Goal: Task Accomplishment & Management: Manage account settings

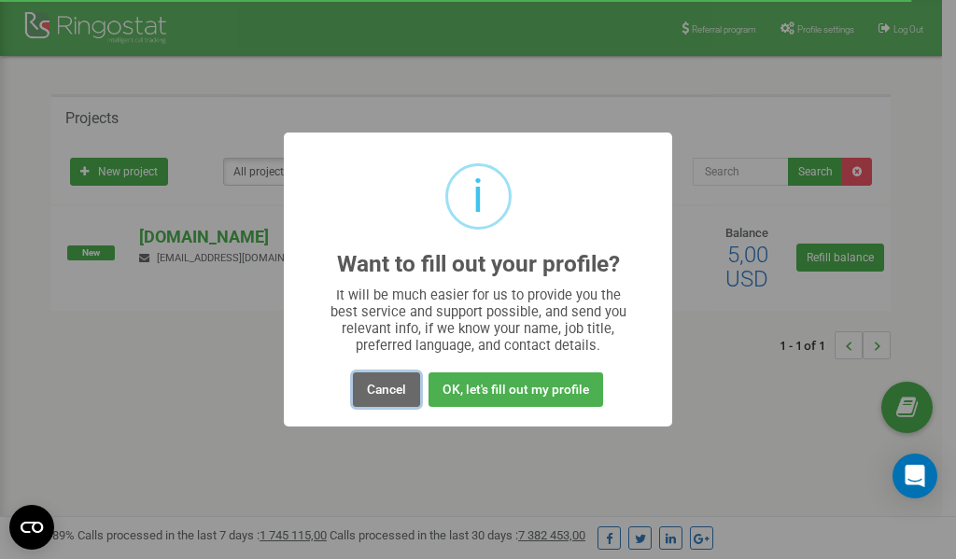
click at [381, 386] on button "Cancel" at bounding box center [386, 389] width 67 height 35
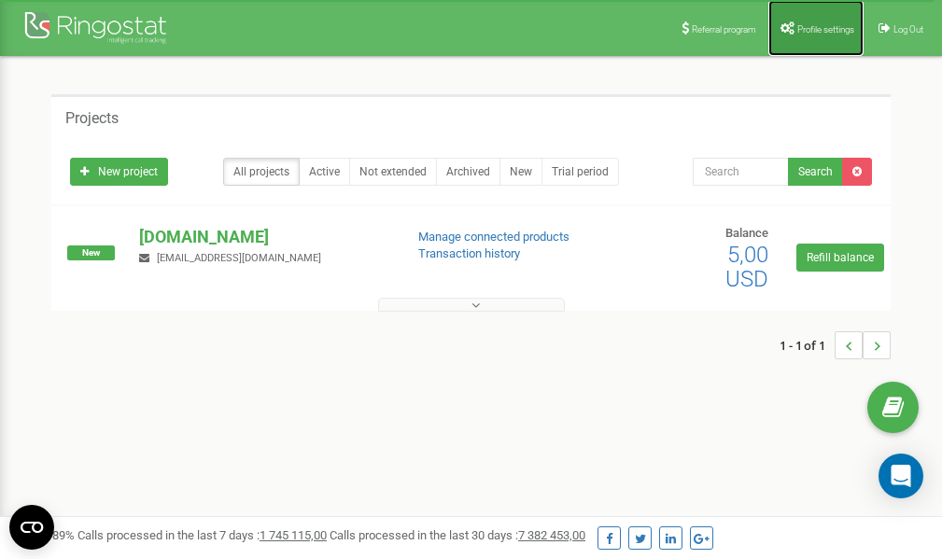
click at [805, 27] on span "Profile settings" at bounding box center [825, 29] width 57 height 10
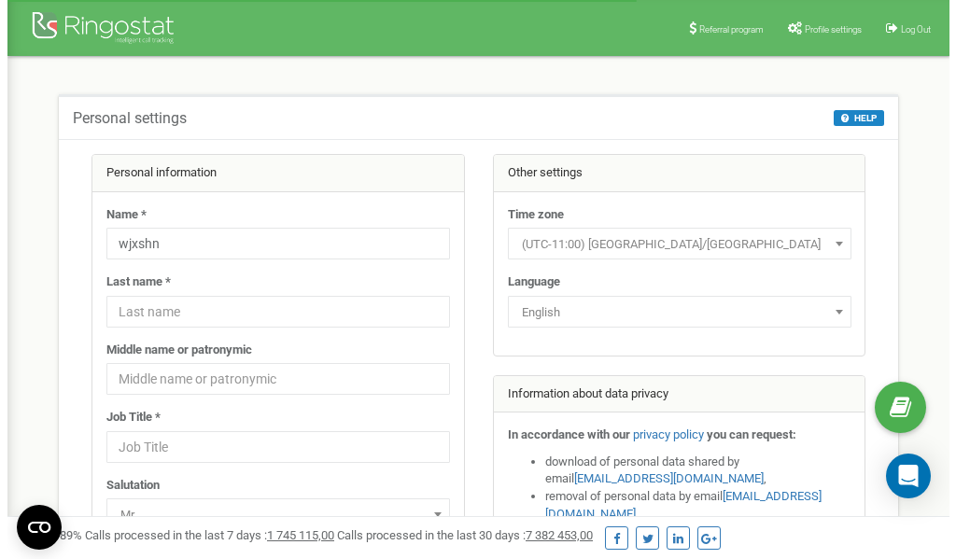
scroll to position [93, 0]
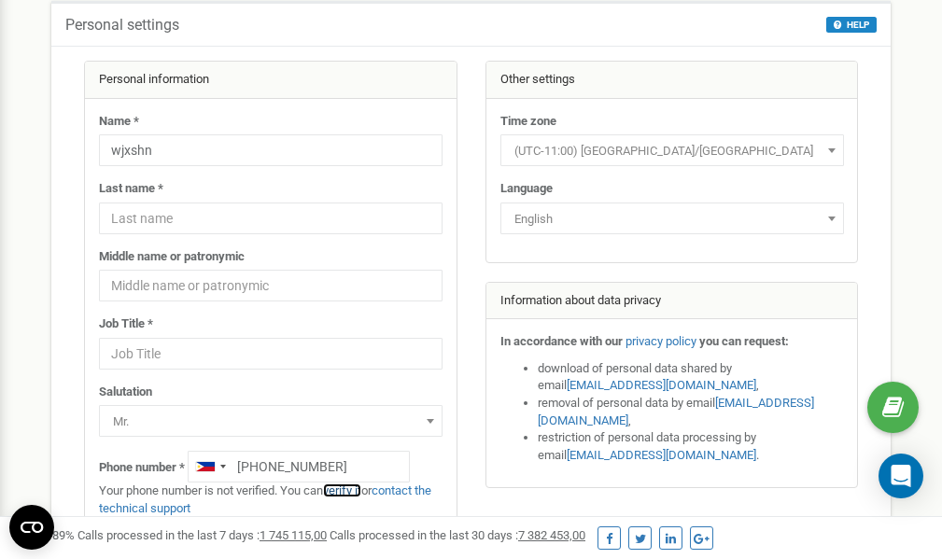
click at [348, 490] on link "verify it" at bounding box center [342, 491] width 38 height 14
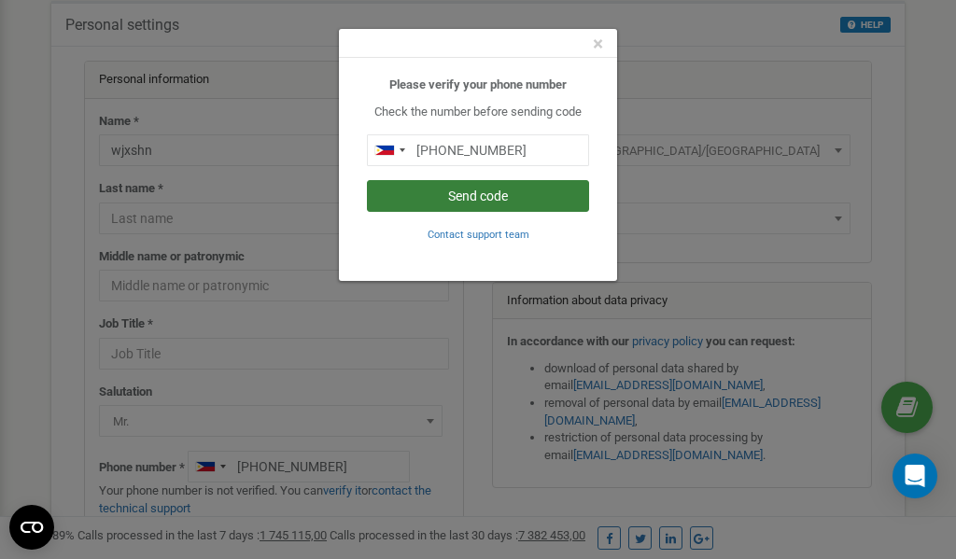
click at [482, 199] on button "Send code" at bounding box center [478, 196] width 222 height 32
